Goal: Task Accomplishment & Management: Complete application form

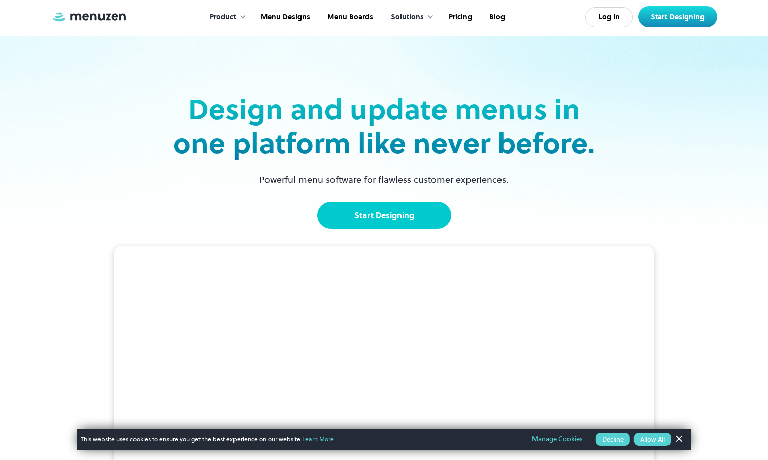
click at [407, 216] on link "Start Designing" at bounding box center [384, 215] width 134 height 27
click at [382, 187] on div "Design and update menus in one platform like never before. Powerful menu softwa…" at bounding box center [384, 160] width 428 height 137
click at [378, 195] on div "Design and update menus in one platform like never before. Powerful menu softwa…" at bounding box center [384, 160] width 428 height 137
click at [377, 202] on link "Start Designing" at bounding box center [384, 215] width 134 height 27
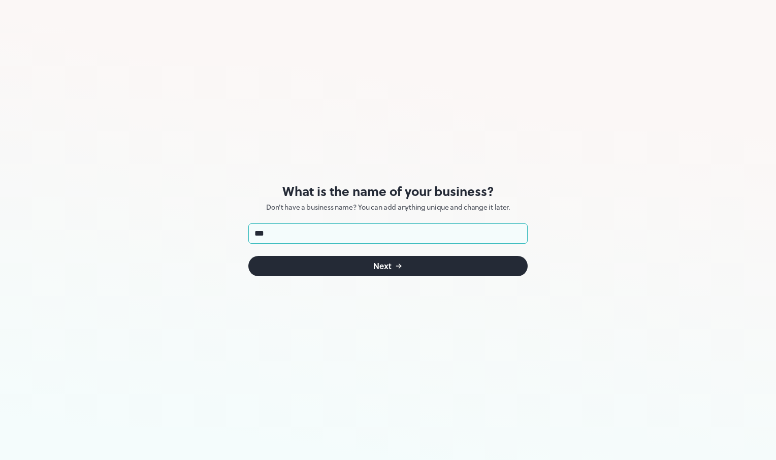
type input "**********"
click at [381, 262] on div "Next" at bounding box center [382, 266] width 18 height 8
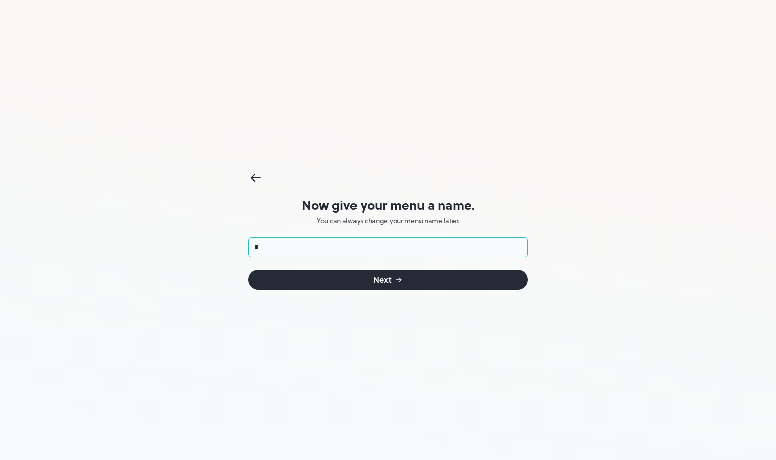
type input "**********"
click at [373, 286] on button "Next" at bounding box center [387, 280] width 279 height 20
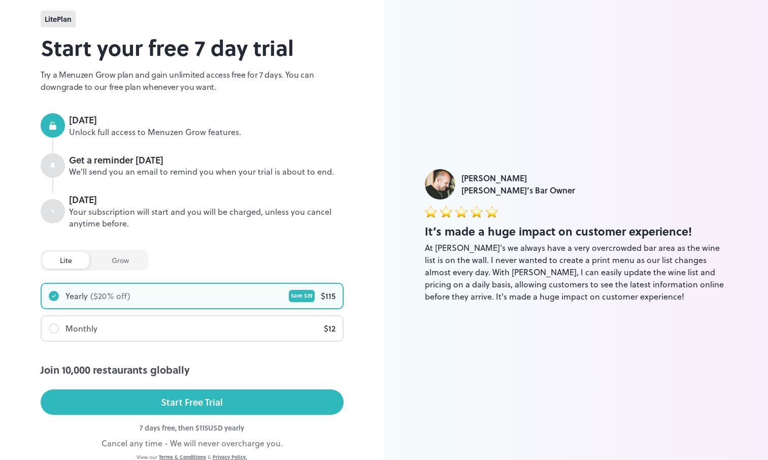
scroll to position [72, 0]
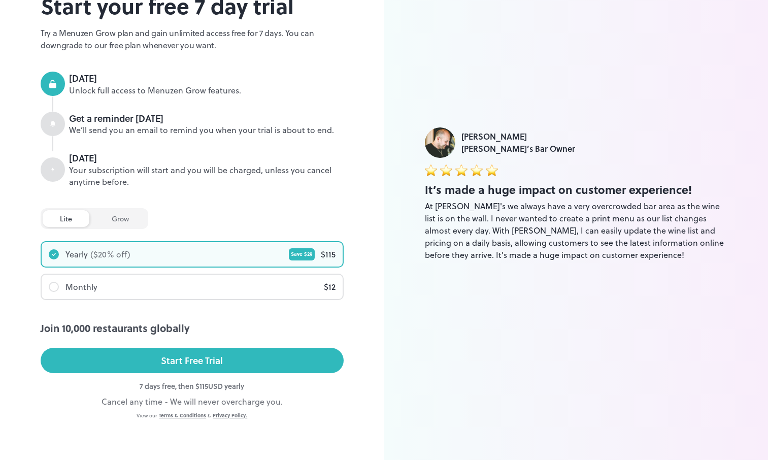
click at [178, 385] on div "7 days free, then $ 115 USD yearly" at bounding box center [192, 386] width 303 height 11
click at [156, 397] on div "Cancel any time - We will never overcharge you." at bounding box center [192, 401] width 303 height 12
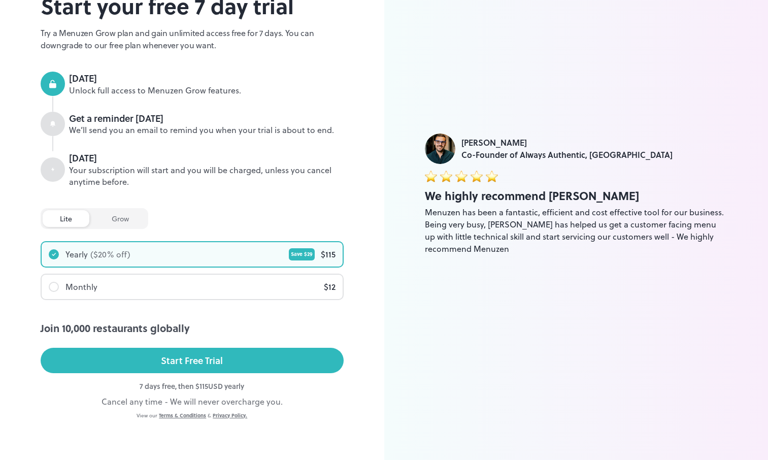
scroll to position [71, 0]
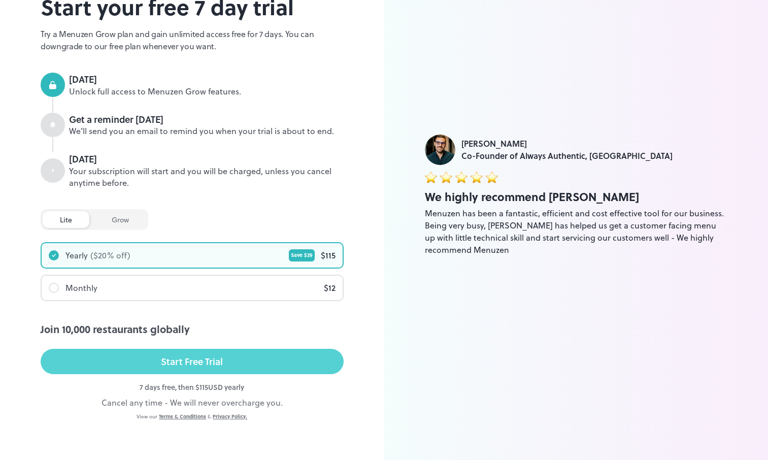
click at [179, 367] on div "Start Free Trial" at bounding box center [192, 361] width 62 height 15
